Goal: Task Accomplishment & Management: Manage account settings

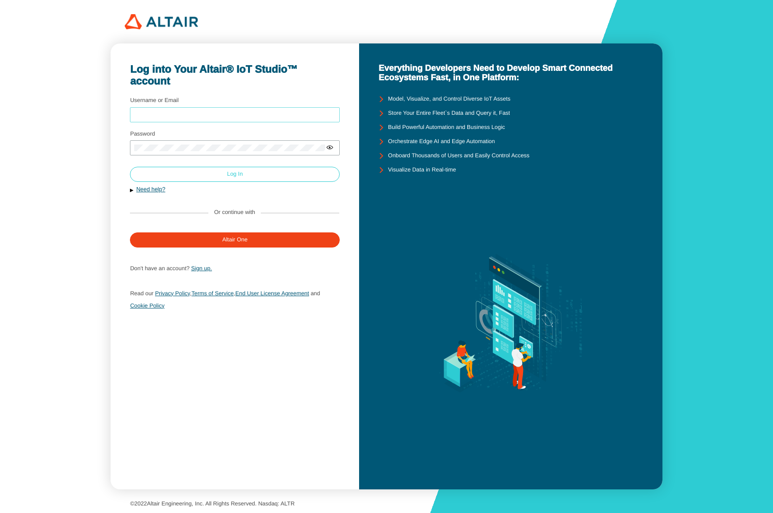
type input "mschoones"
click at [0, 0] on slot "Log In" at bounding box center [0, 0] width 0 height 0
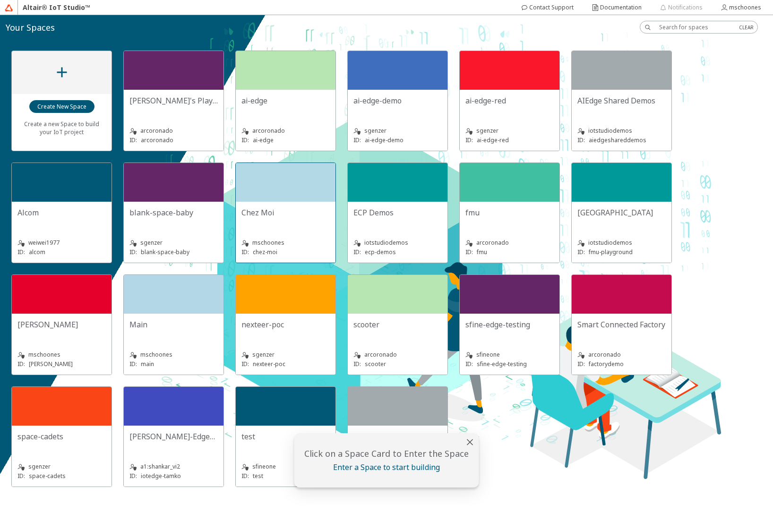
click at [266, 197] on div at bounding box center [286, 182] width 100 height 39
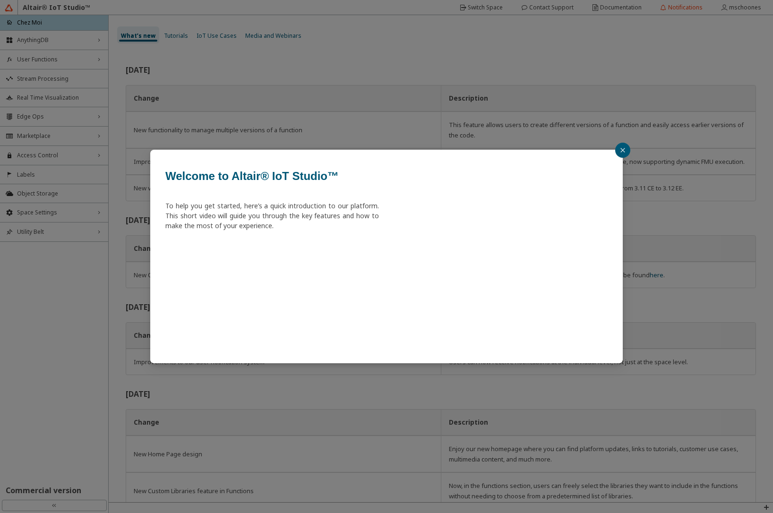
click at [38, 214] on div "Welcome to Altair® IoT Studio™ To help you get started, here’s a quick introduc…" at bounding box center [386, 256] width 773 height 513
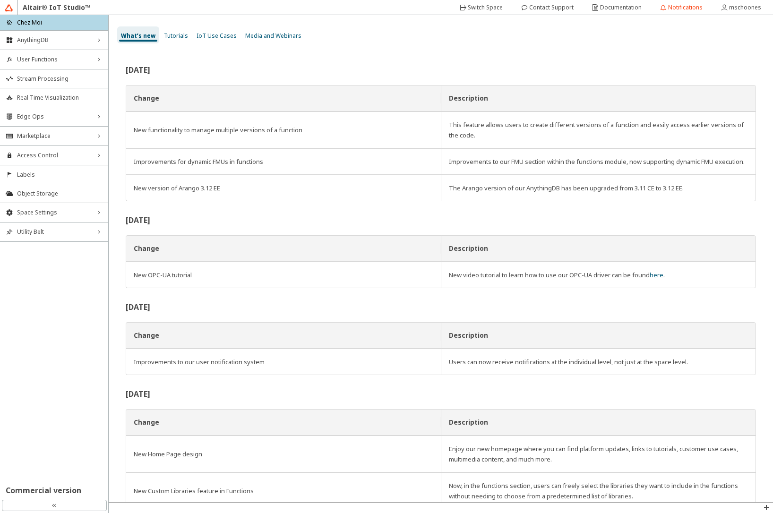
click at [38, 214] on span "Space Settings" at bounding box center [54, 213] width 74 height 8
click at [41, 277] on span "AU Management" at bounding box center [60, 276] width 86 height 8
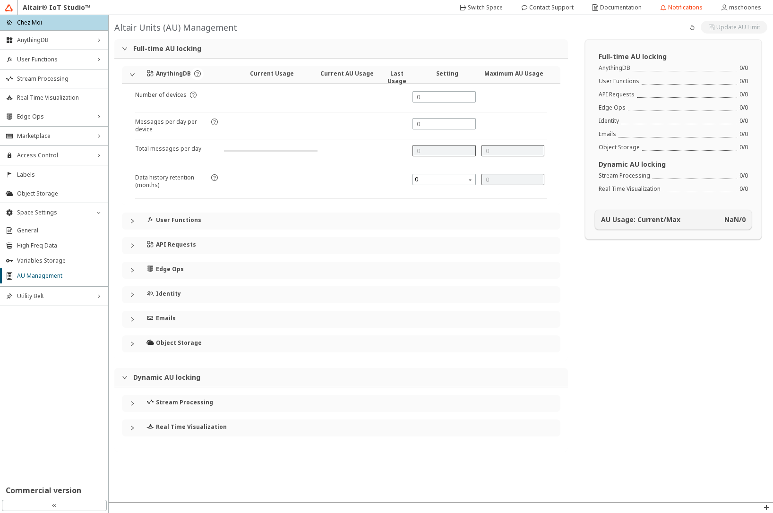
type input "24000"
type input "5"
type input "0"
click at [0, 0] on slot "Switch Space" at bounding box center [0, 0] width 0 height 0
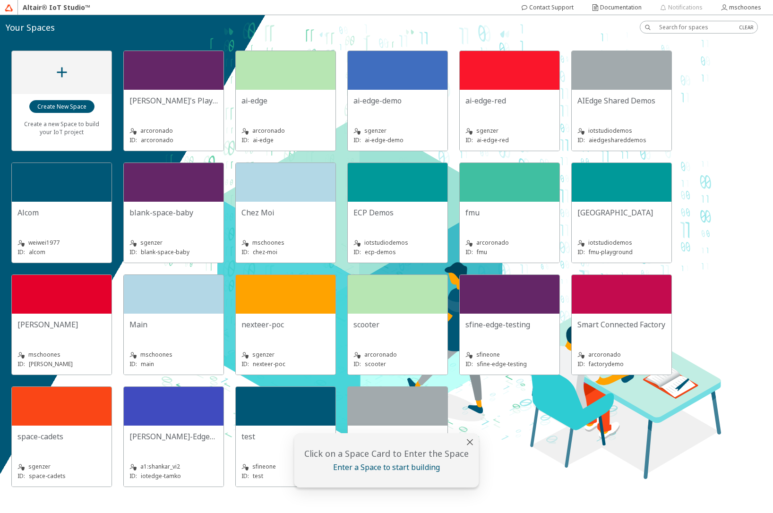
click at [706, 149] on div "Create a new Space to build your IoT project [PERSON_NAME]'s Playground arcoron…" at bounding box center [386, 268] width 773 height 459
